Goal: Navigation & Orientation: Find specific page/section

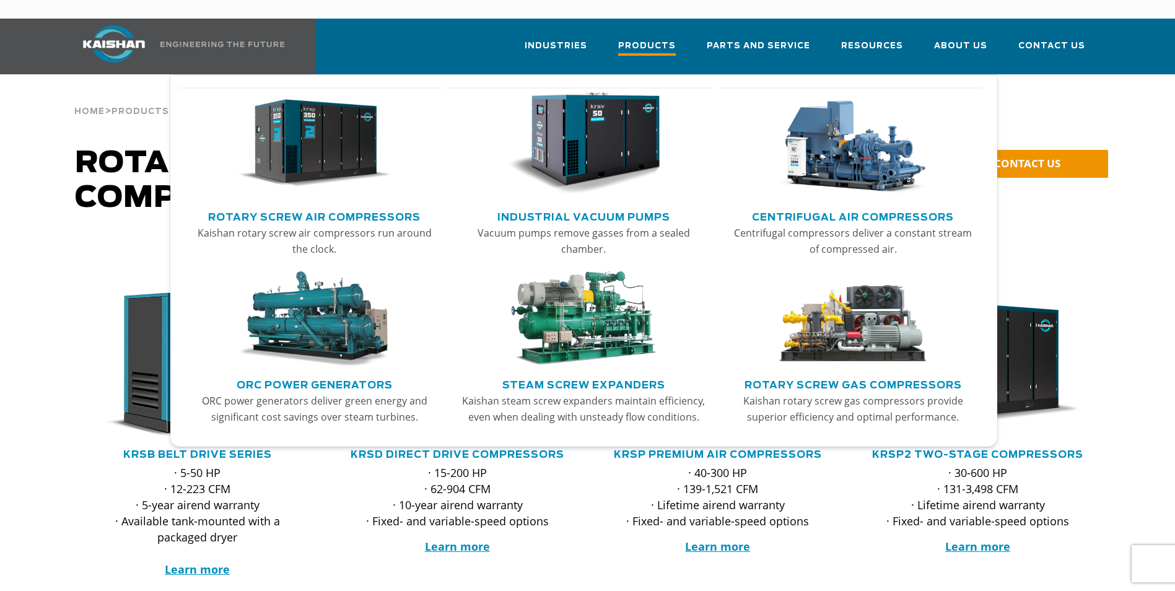
click at [661, 39] on span "Products" at bounding box center [647, 47] width 58 height 17
